Goal: Task Accomplishment & Management: Complete application form

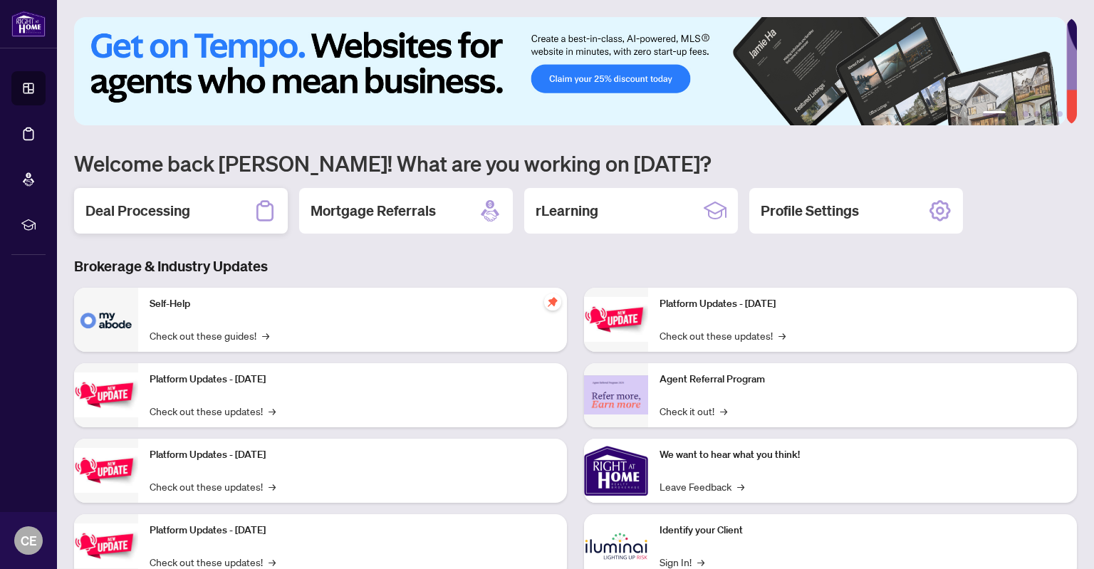
click at [213, 208] on div "Deal Processing" at bounding box center [181, 211] width 214 height 46
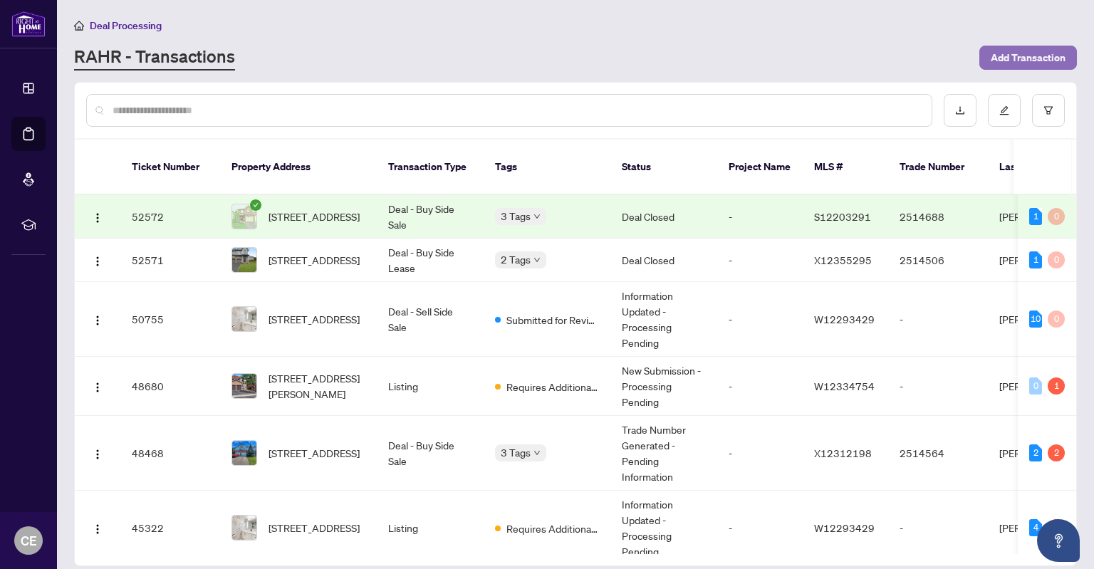
click at [1020, 53] on span "Add Transaction" at bounding box center [1028, 57] width 75 height 23
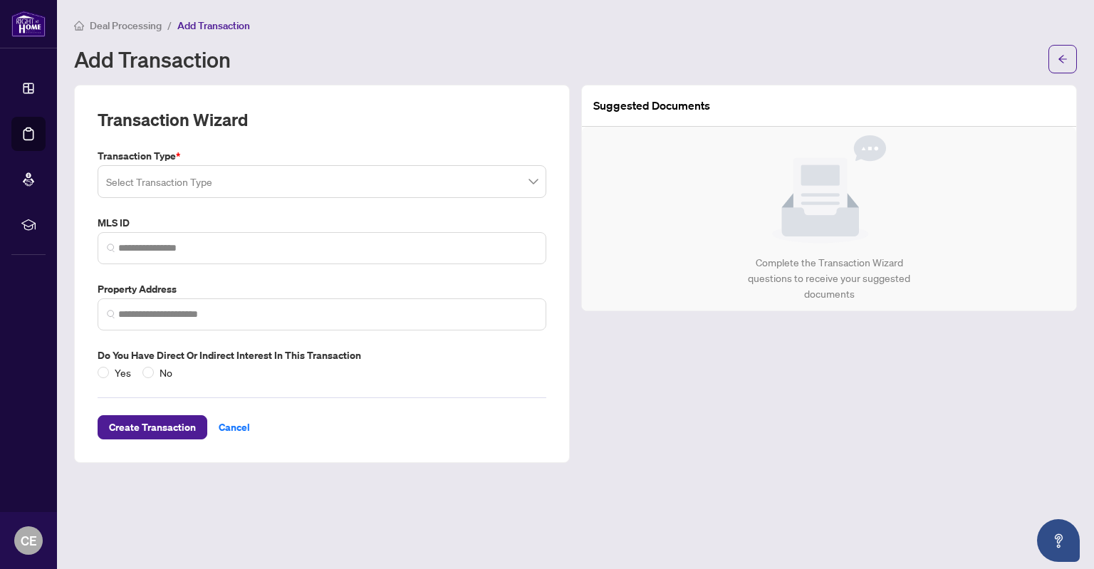
click at [369, 180] on input "search" at bounding box center [315, 183] width 419 height 31
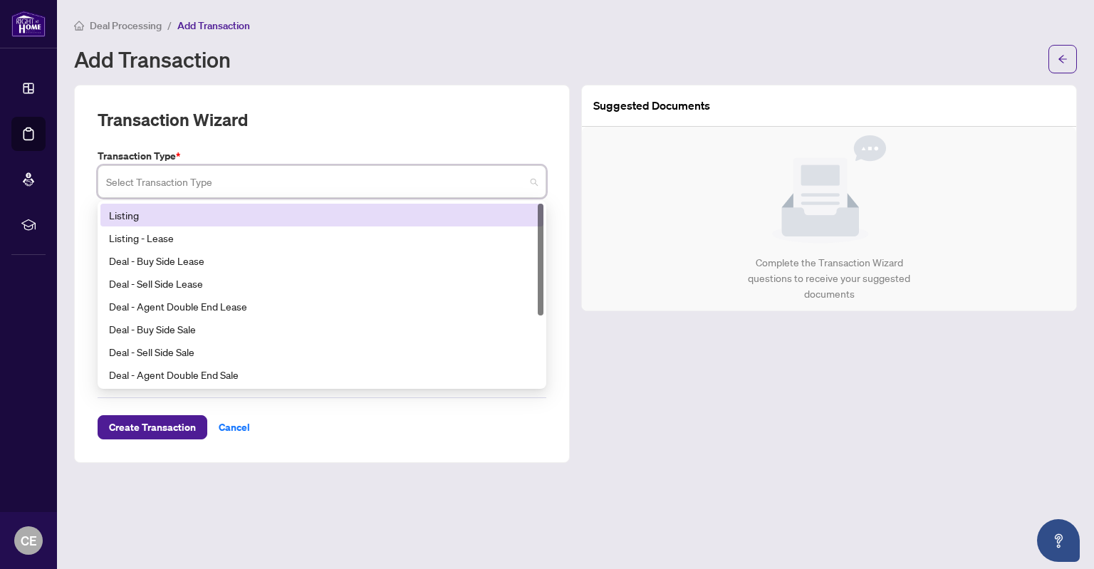
click at [308, 212] on div "Listing" at bounding box center [322, 215] width 426 height 16
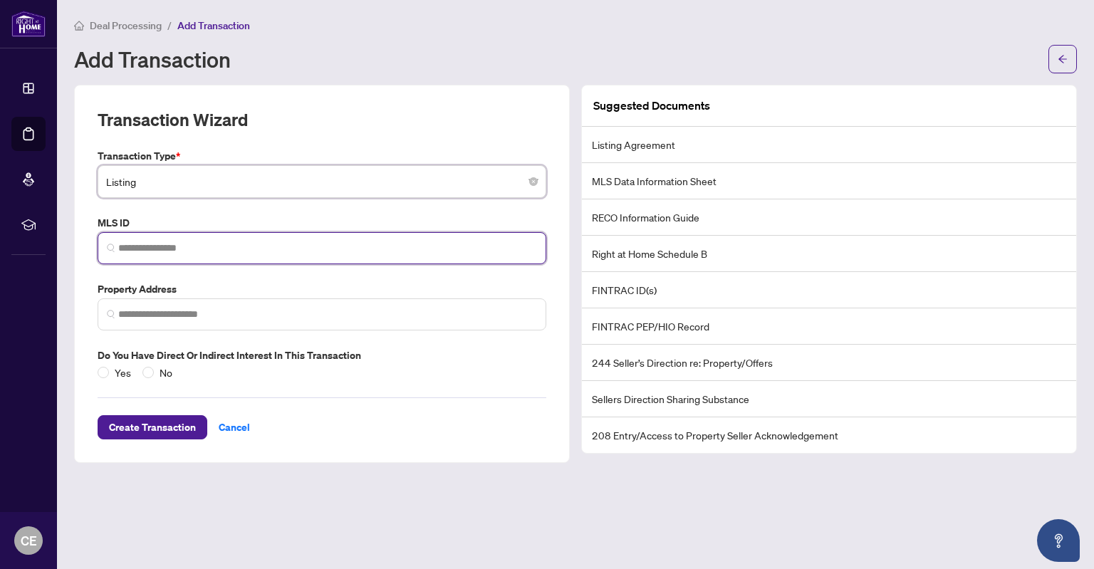
click at [261, 249] on input "search" at bounding box center [327, 248] width 419 height 15
paste input "*********"
type input "*********"
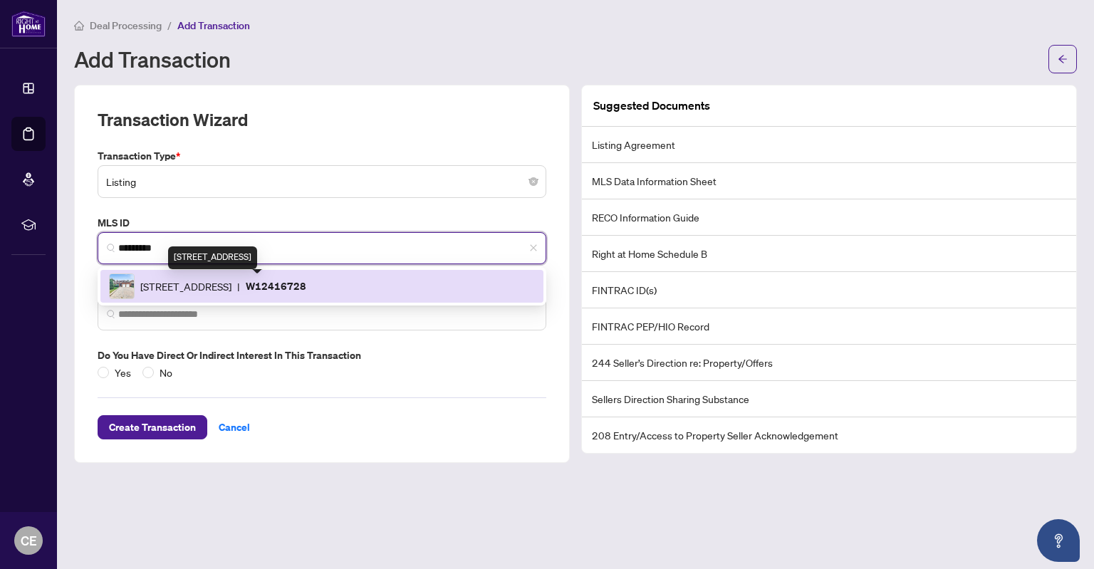
click at [231, 286] on span "[STREET_ADDRESS]" at bounding box center [185, 286] width 91 height 16
type input "**********"
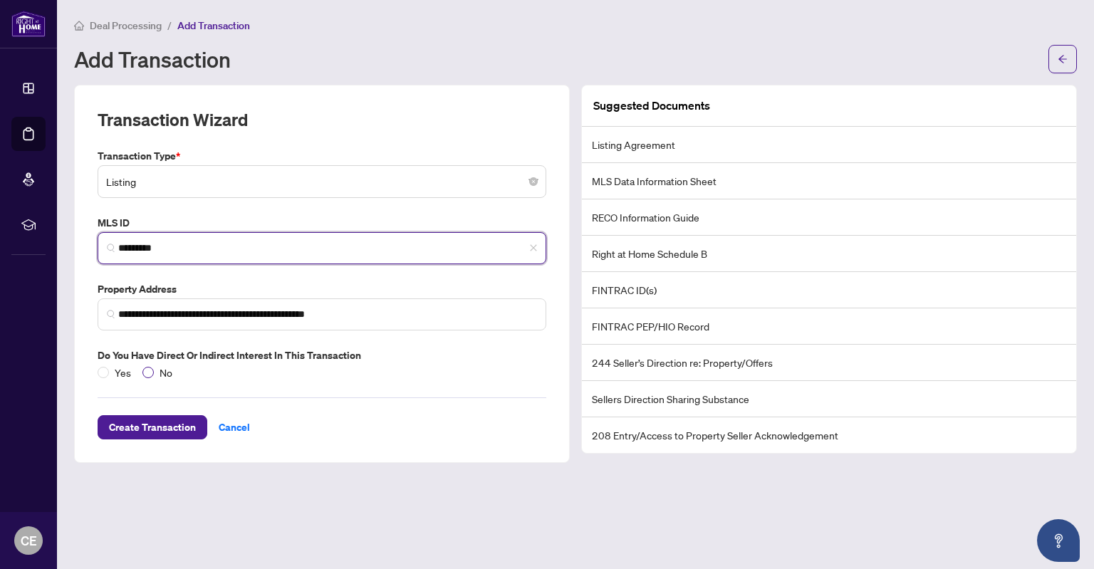
type input "*********"
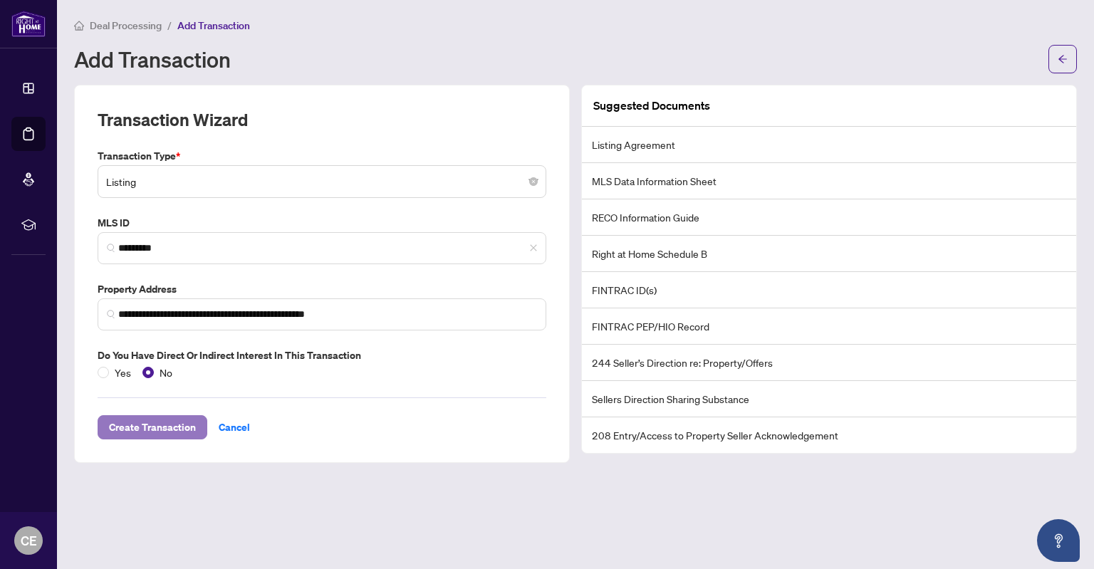
click at [165, 421] on span "Create Transaction" at bounding box center [152, 427] width 87 height 23
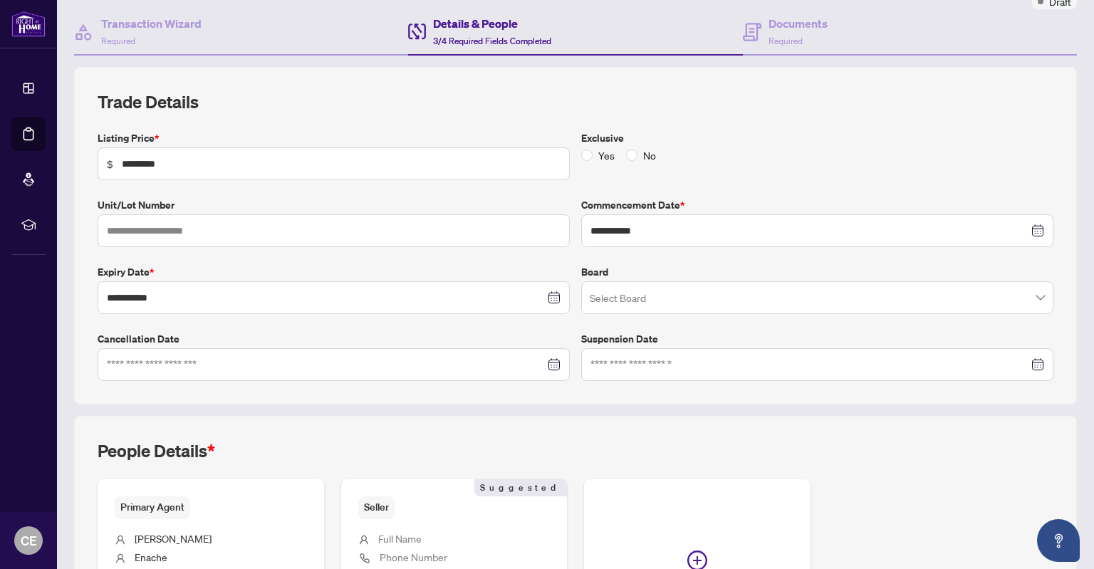
scroll to position [142, 0]
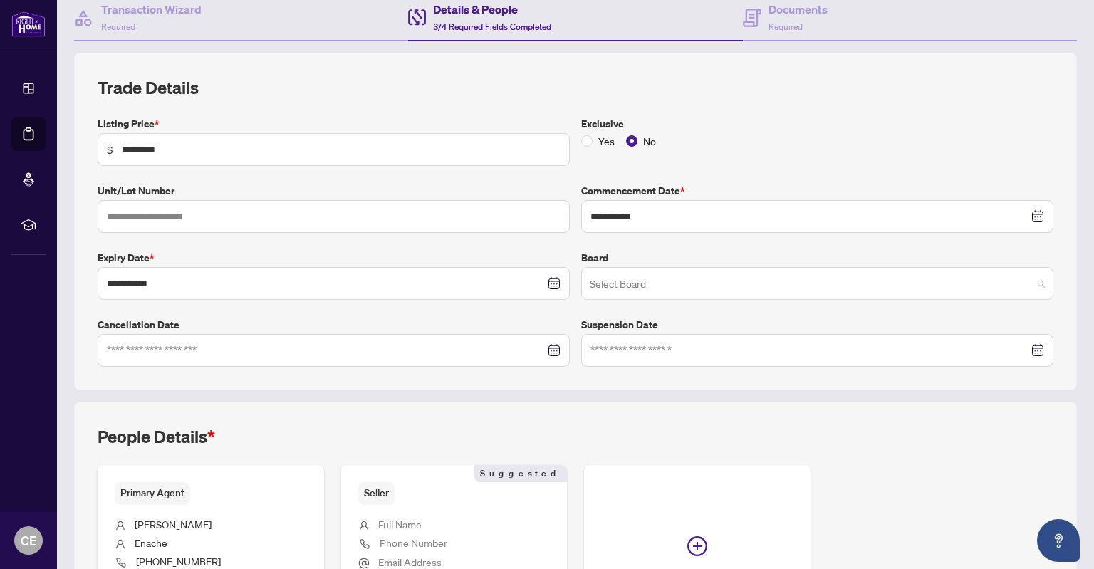
click at [709, 284] on input "search" at bounding box center [811, 285] width 442 height 31
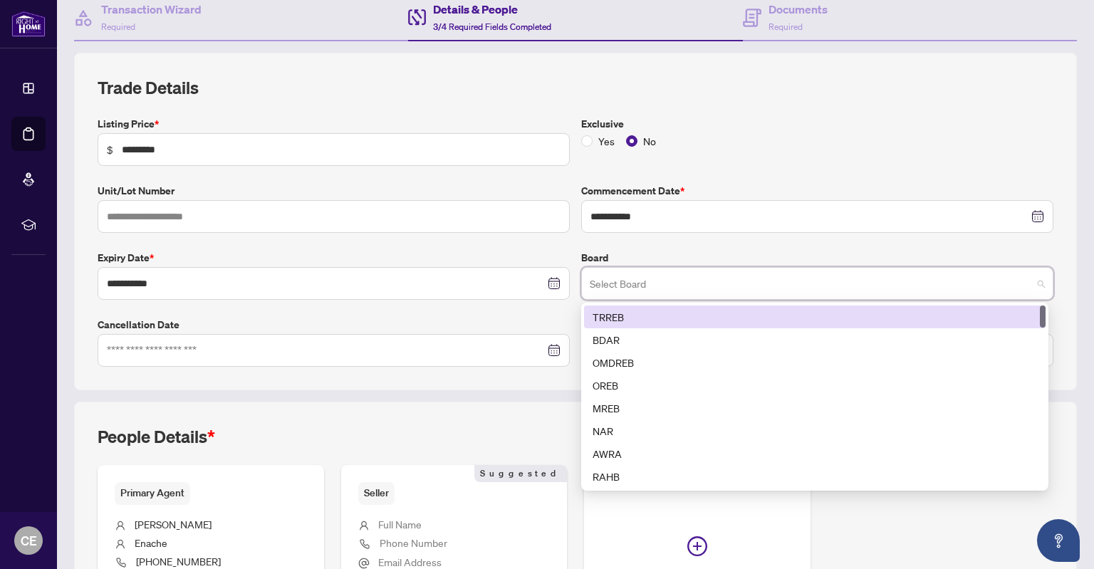
click at [694, 313] on div "TRREB" at bounding box center [815, 317] width 444 height 16
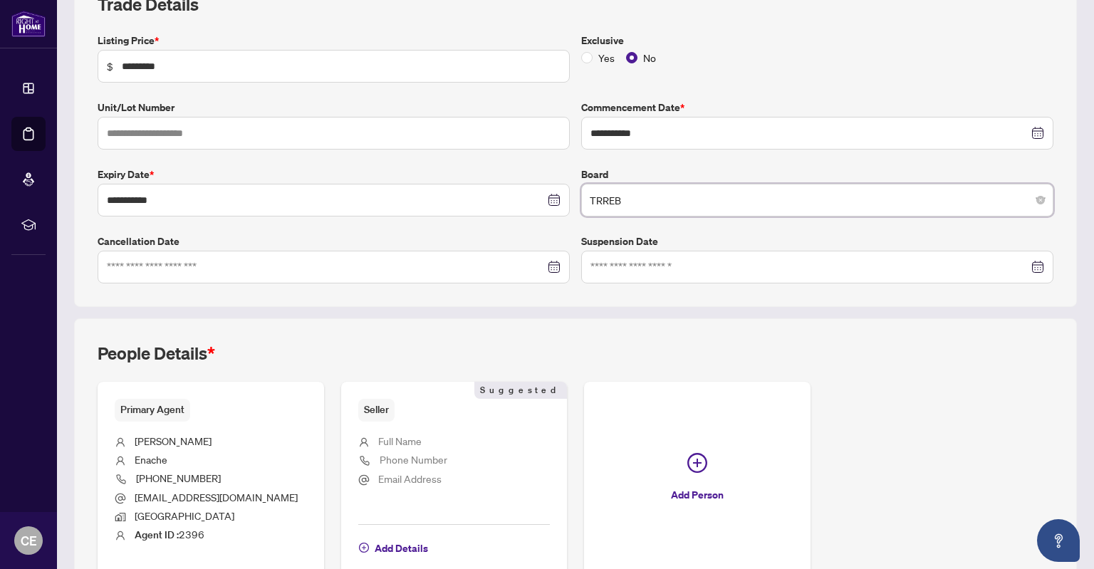
scroll to position [307, 0]
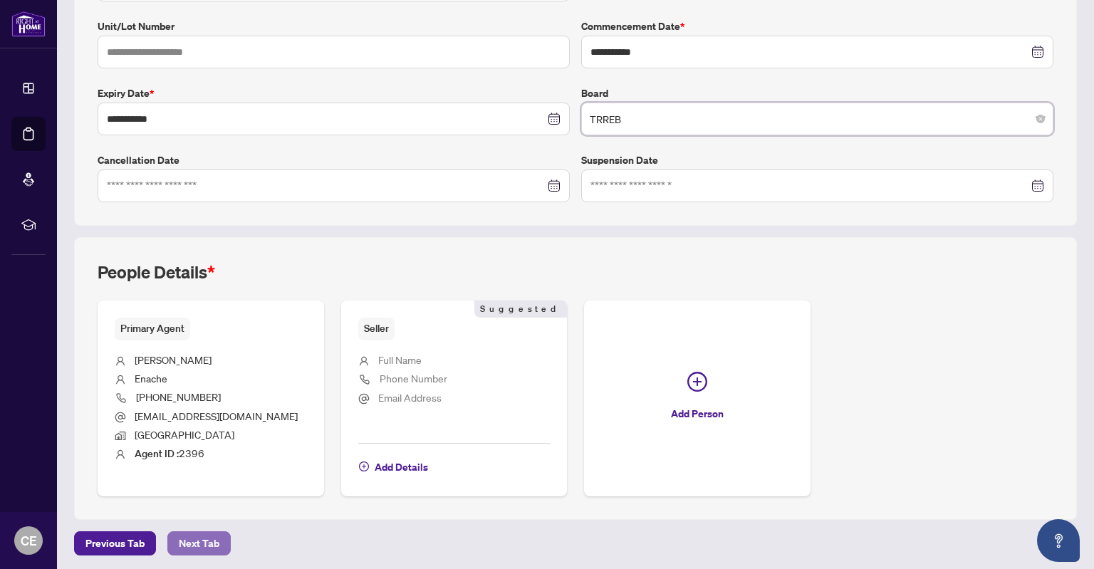
click at [204, 536] on span "Next Tab" at bounding box center [199, 543] width 41 height 23
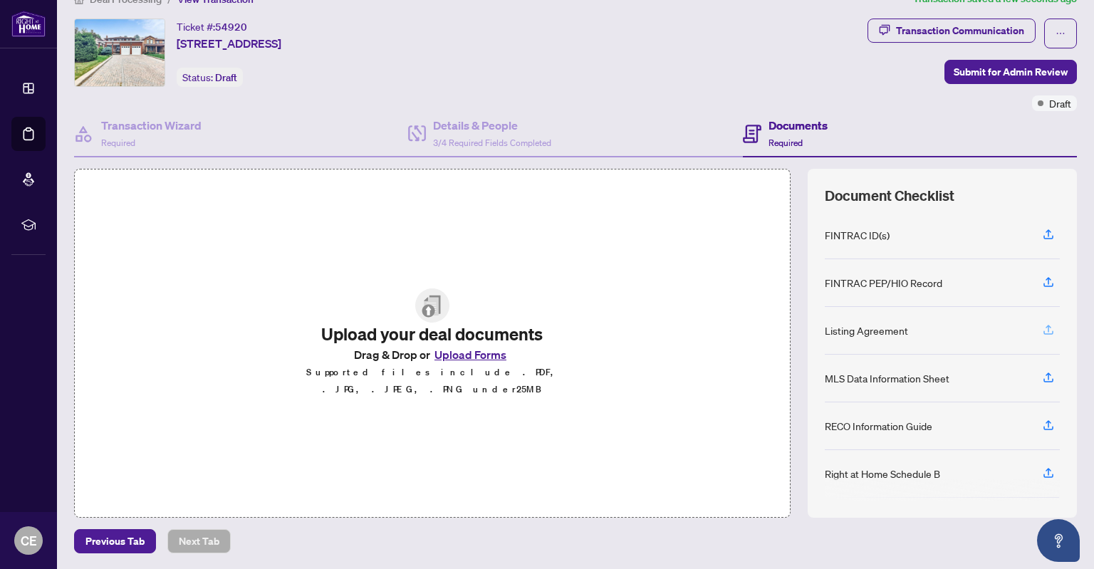
click at [1042, 327] on icon "button" at bounding box center [1048, 329] width 13 height 13
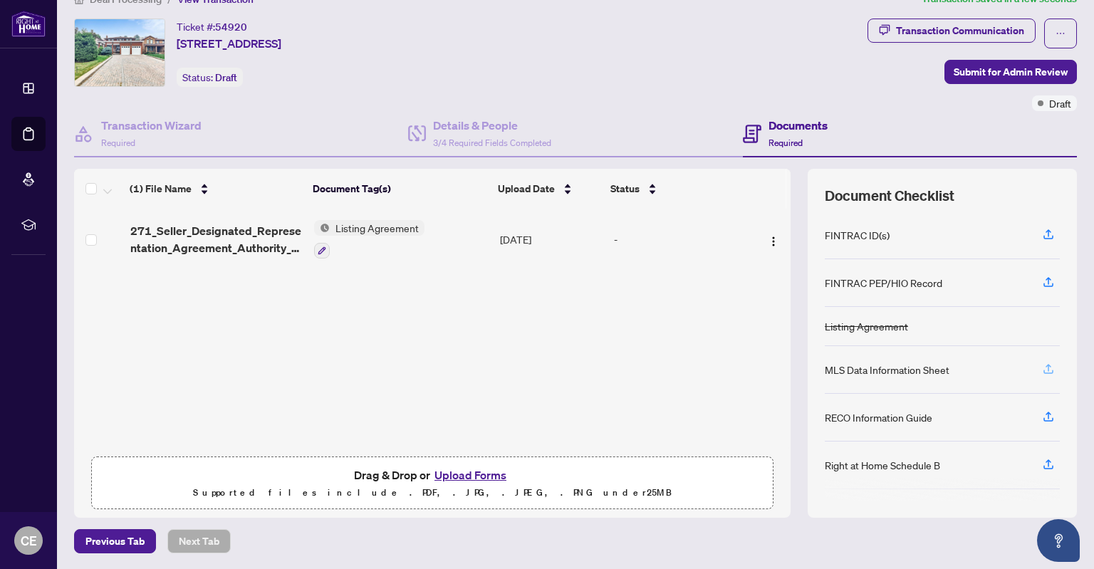
click at [1042, 366] on icon "button" at bounding box center [1048, 369] width 13 height 13
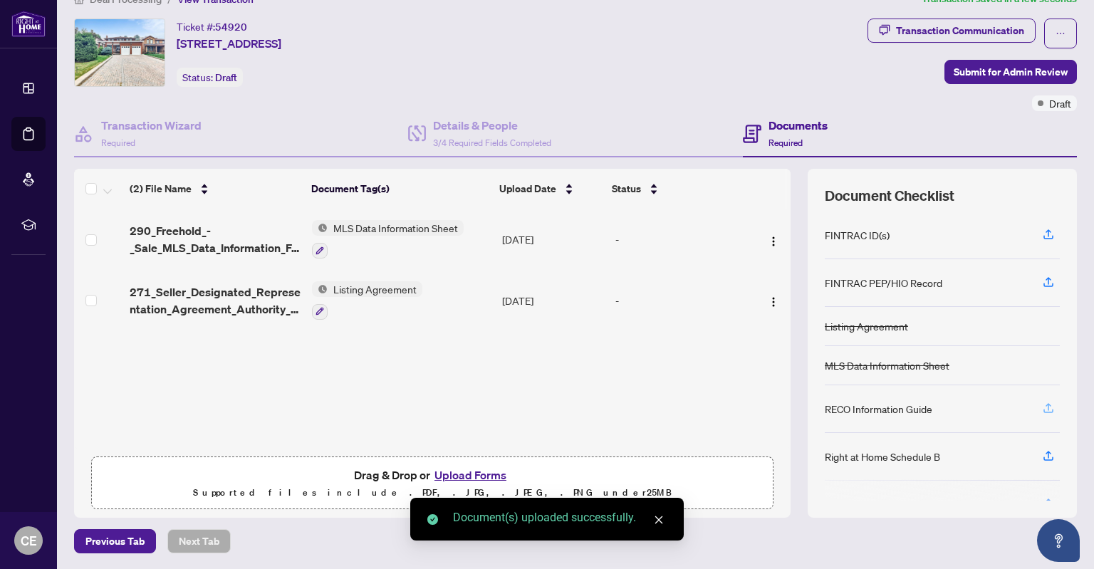
click at [1042, 404] on icon "button" at bounding box center [1048, 408] width 13 height 13
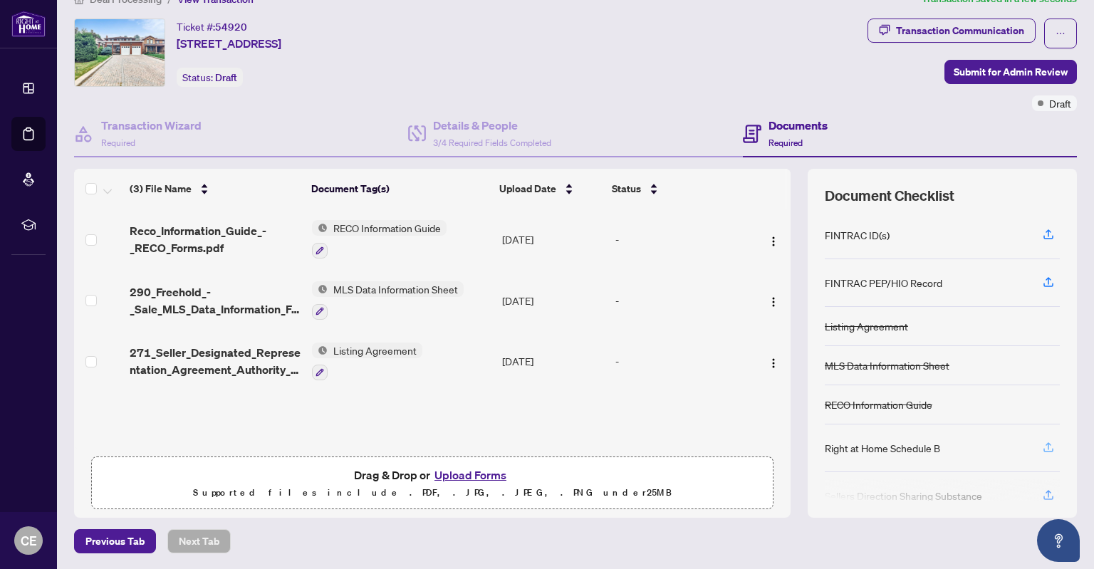
click at [1046, 442] on icon "button" at bounding box center [1049, 445] width 6 height 7
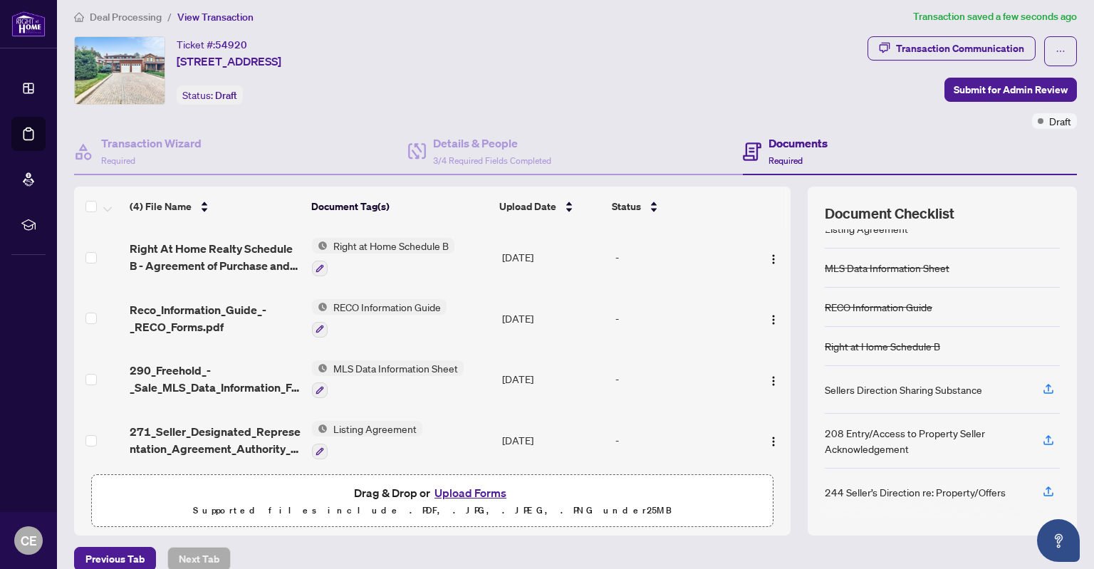
scroll to position [0, 0]
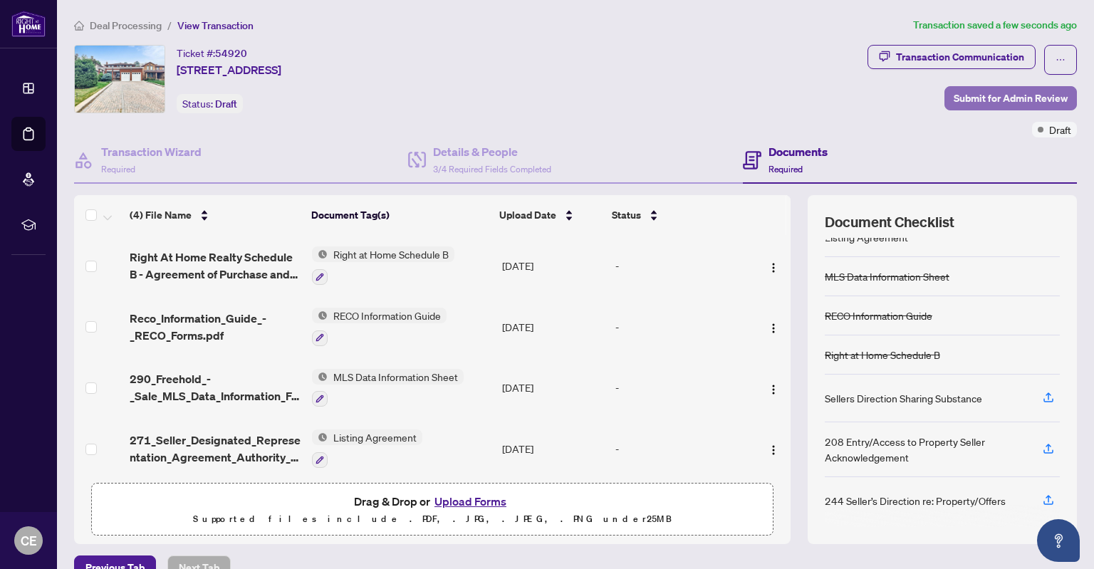
click at [1041, 103] on span "Submit for Admin Review" at bounding box center [1011, 98] width 114 height 23
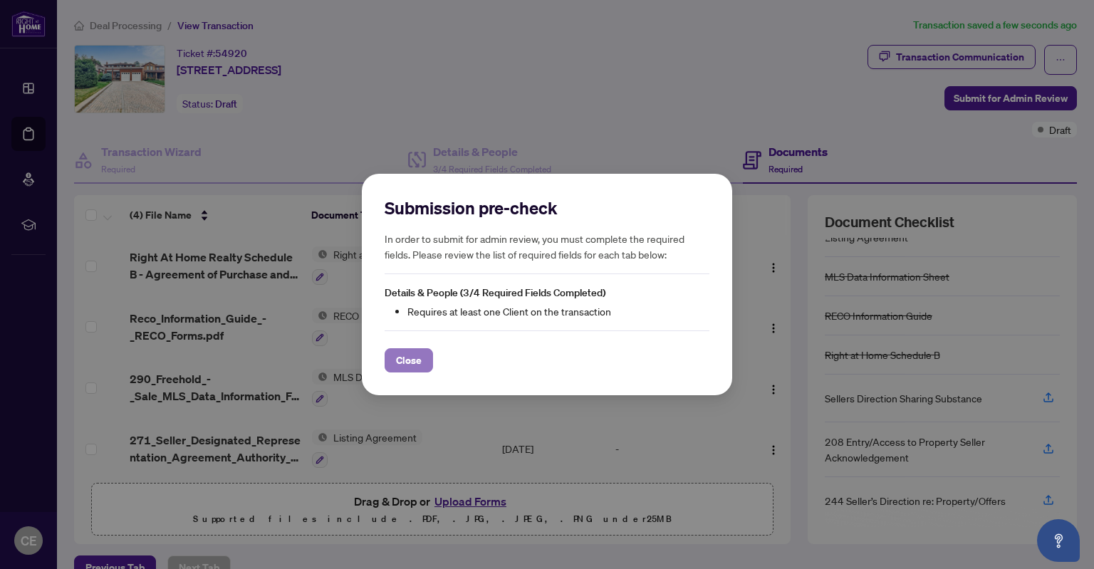
click at [410, 358] on span "Close" at bounding box center [409, 360] width 26 height 23
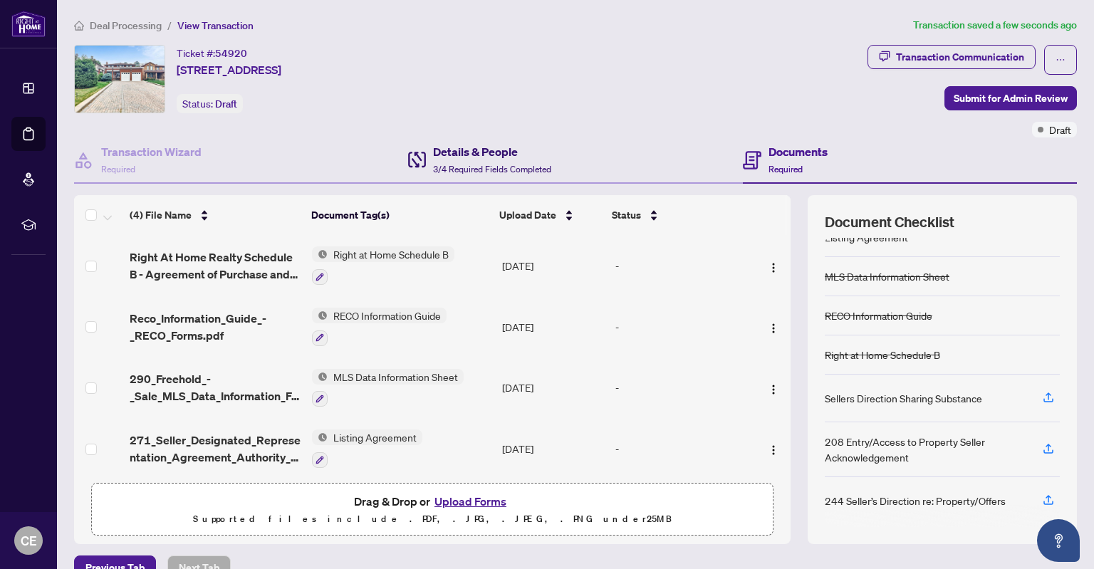
click at [474, 152] on h4 "Details & People" at bounding box center [492, 151] width 118 height 17
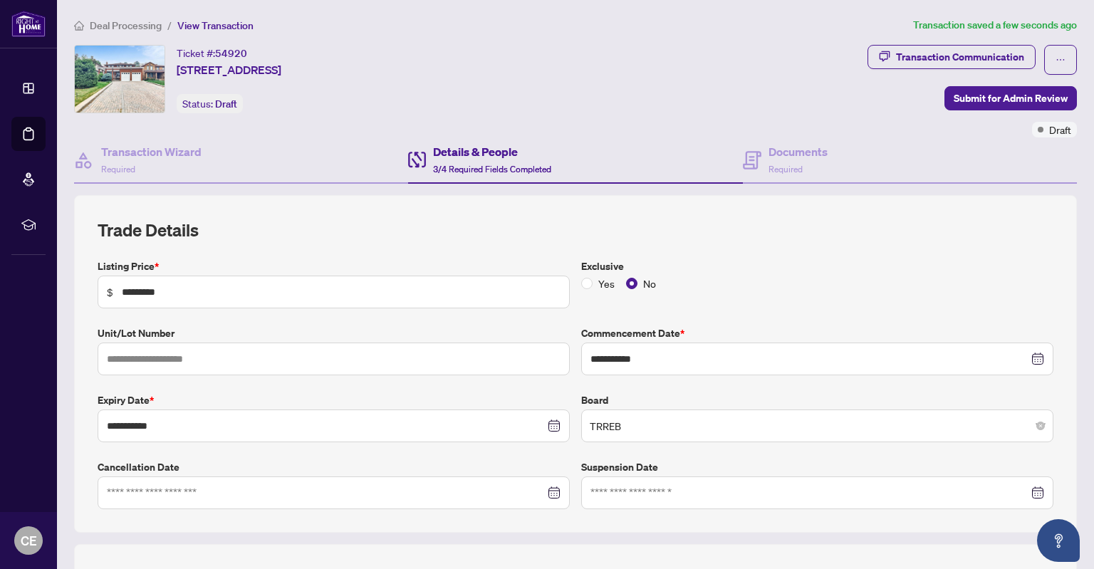
scroll to position [307, 0]
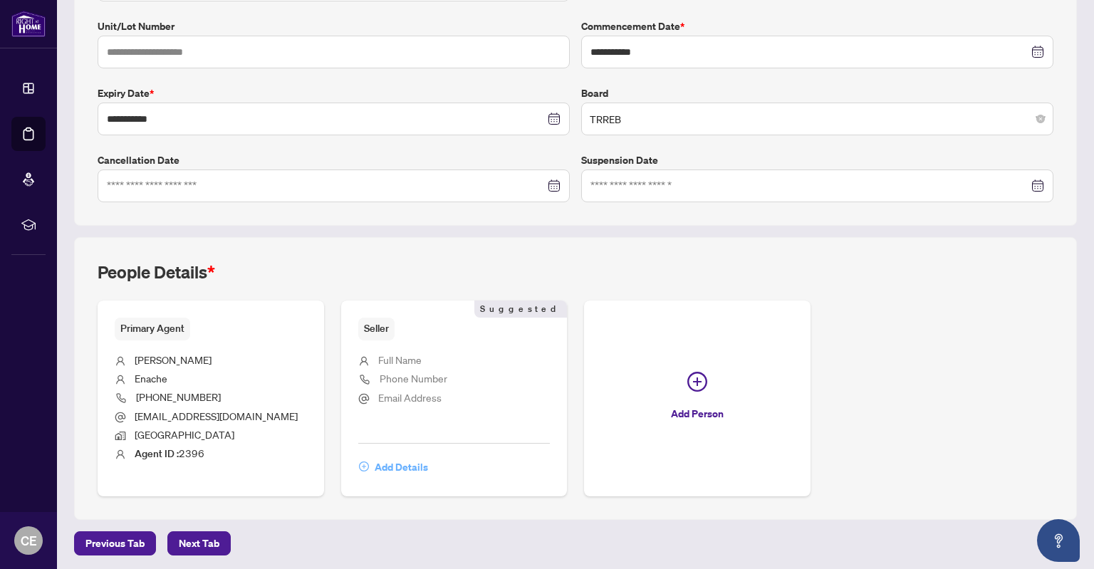
click at [382, 463] on span "Add Details" at bounding box center [401, 467] width 53 height 23
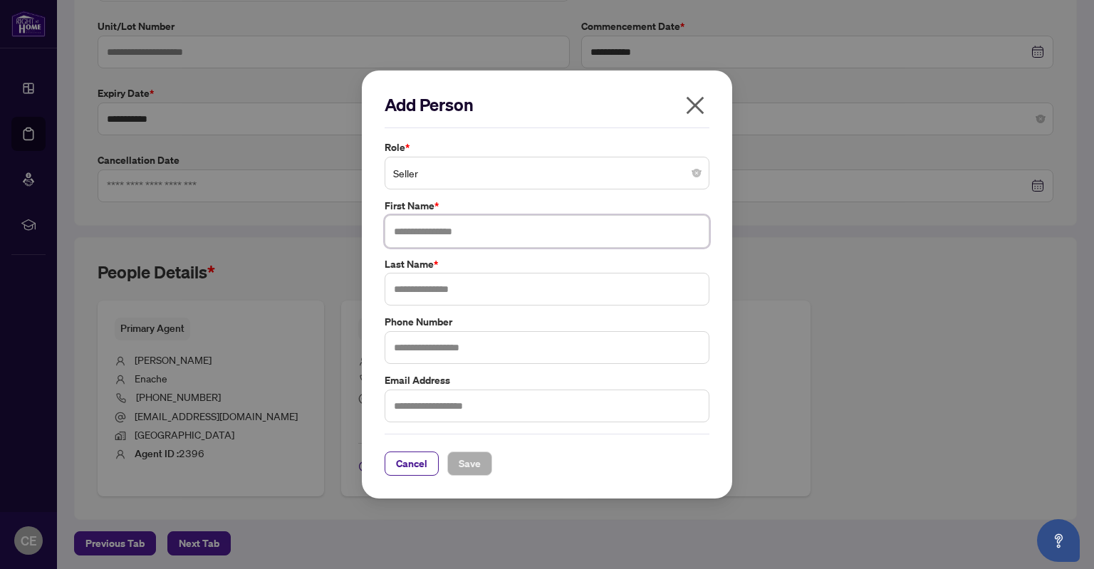
click at [454, 223] on input "text" at bounding box center [547, 231] width 325 height 33
type input "**********"
click at [479, 459] on span "Save" at bounding box center [470, 463] width 22 height 23
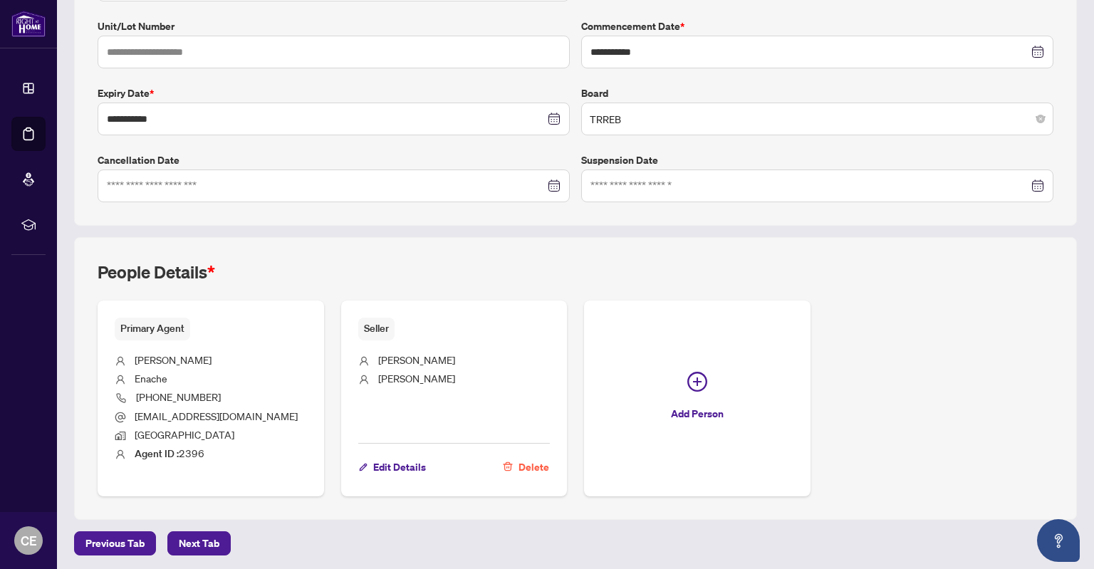
scroll to position [0, 0]
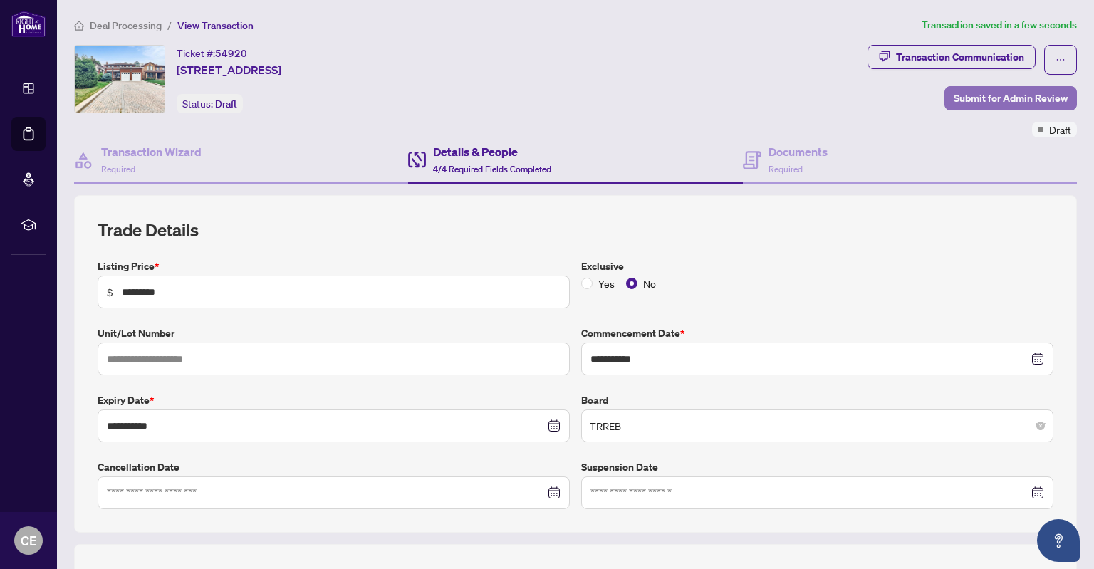
click at [969, 95] on span "Submit for Admin Review" at bounding box center [1011, 98] width 114 height 23
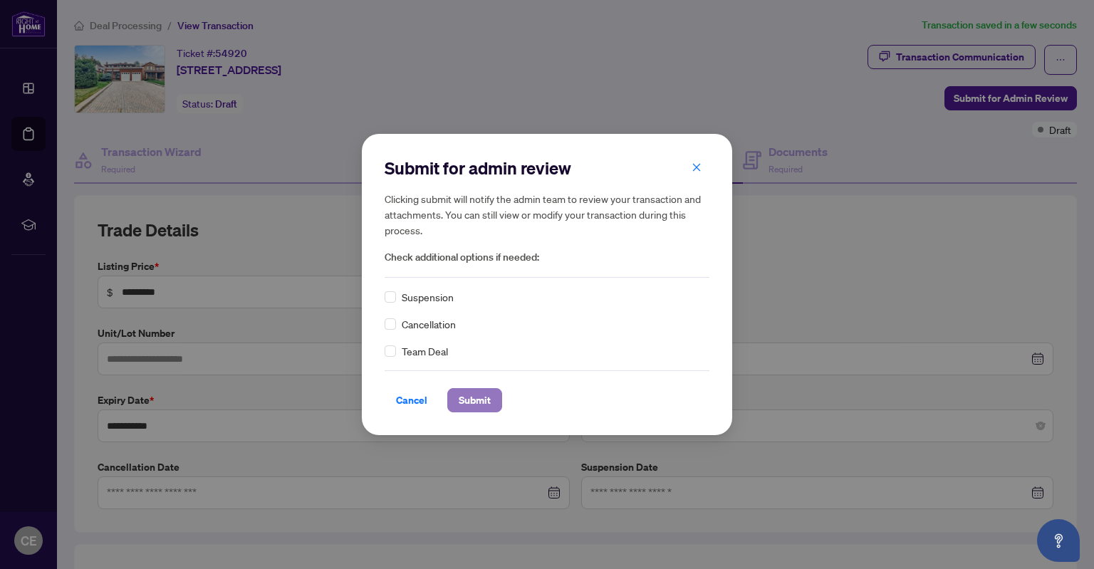
click at [476, 401] on span "Submit" at bounding box center [475, 400] width 32 height 23
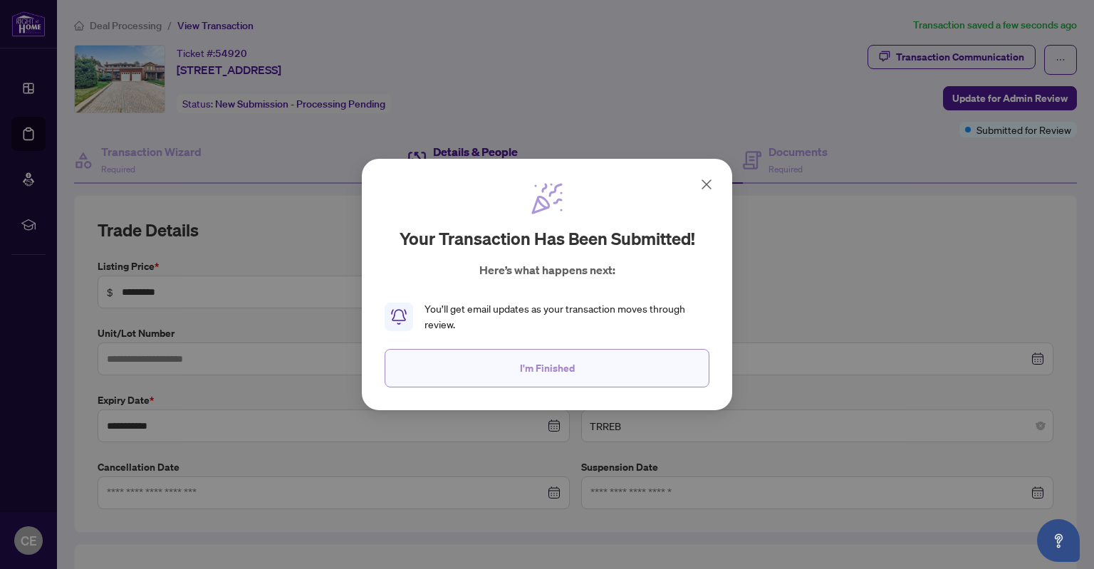
click at [572, 359] on span "I'm Finished" at bounding box center [547, 368] width 55 height 23
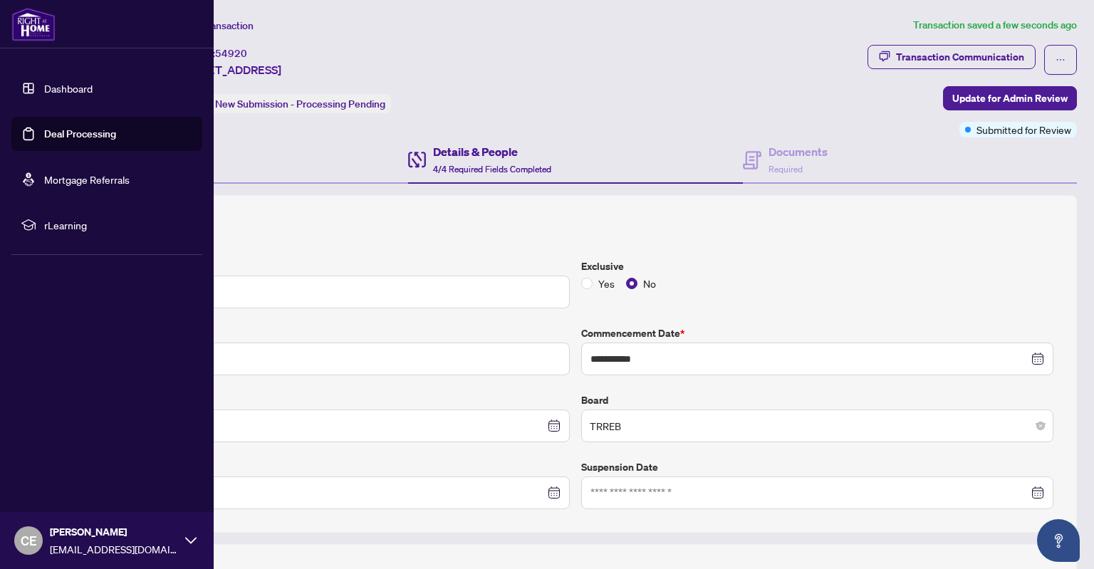
click at [44, 85] on link "Dashboard" at bounding box center [68, 88] width 48 height 13
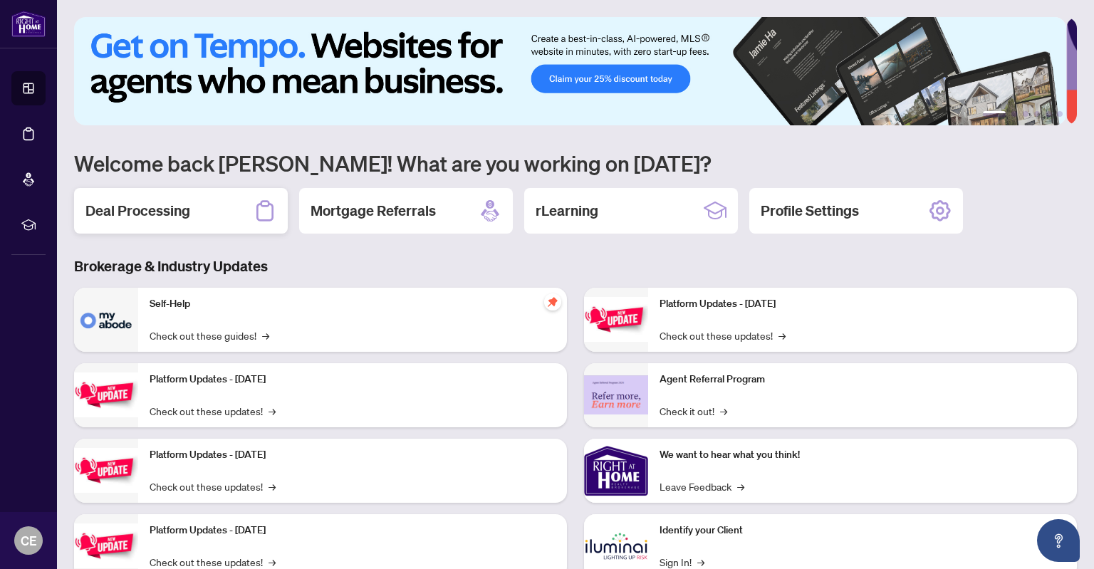
click at [178, 208] on h2 "Deal Processing" at bounding box center [137, 211] width 105 height 20
